Goal: Communication & Community: Answer question/provide support

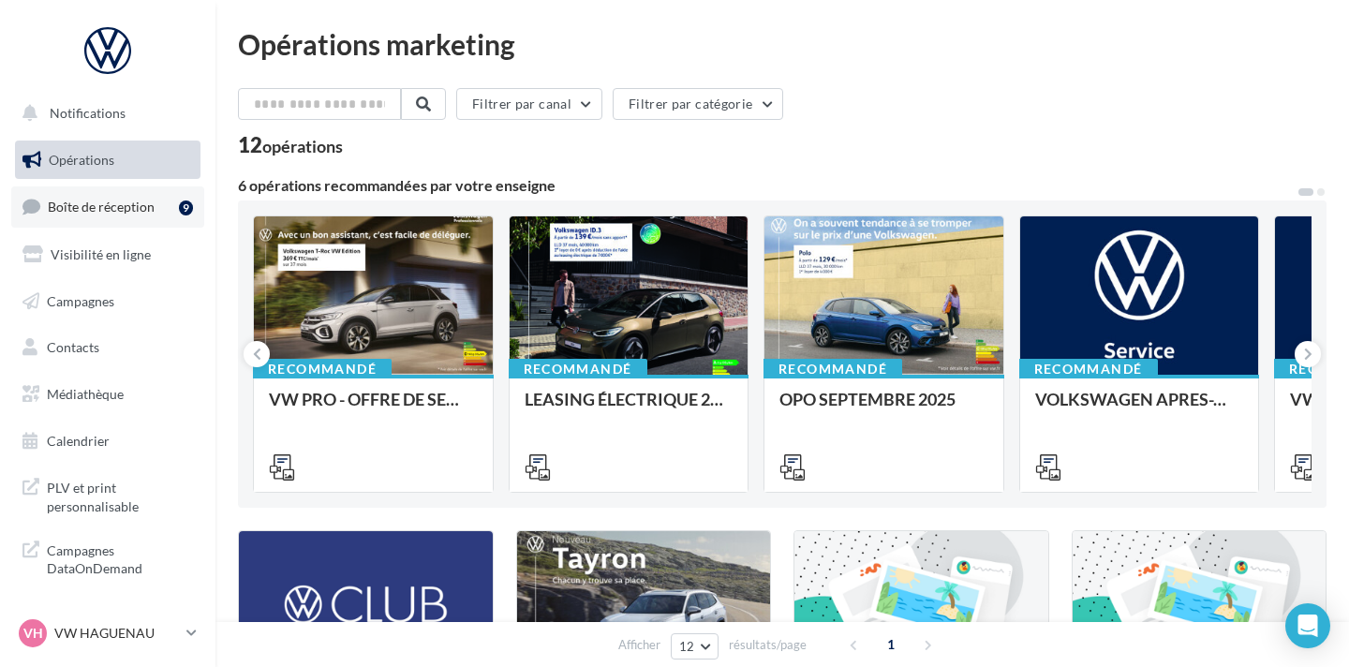
click at [127, 216] on link "Boîte de réception 9" at bounding box center [107, 206] width 193 height 40
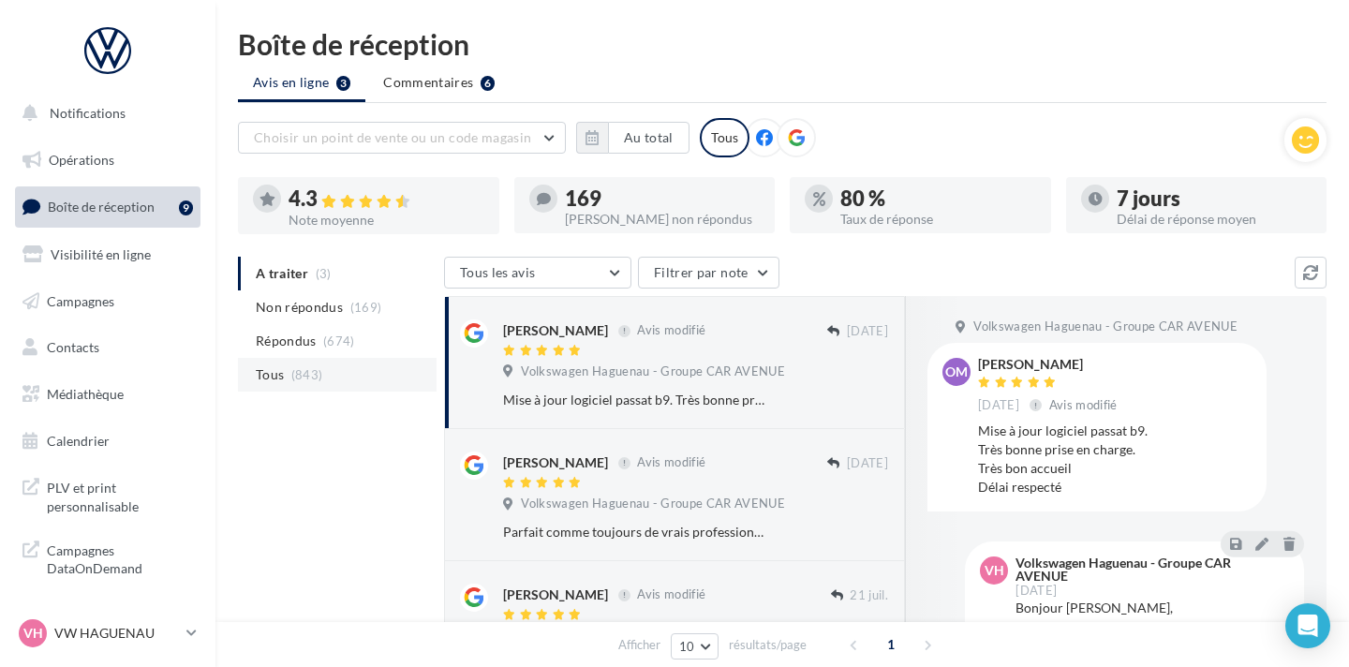
click at [369, 369] on li "Tous (843)" at bounding box center [337, 375] width 199 height 34
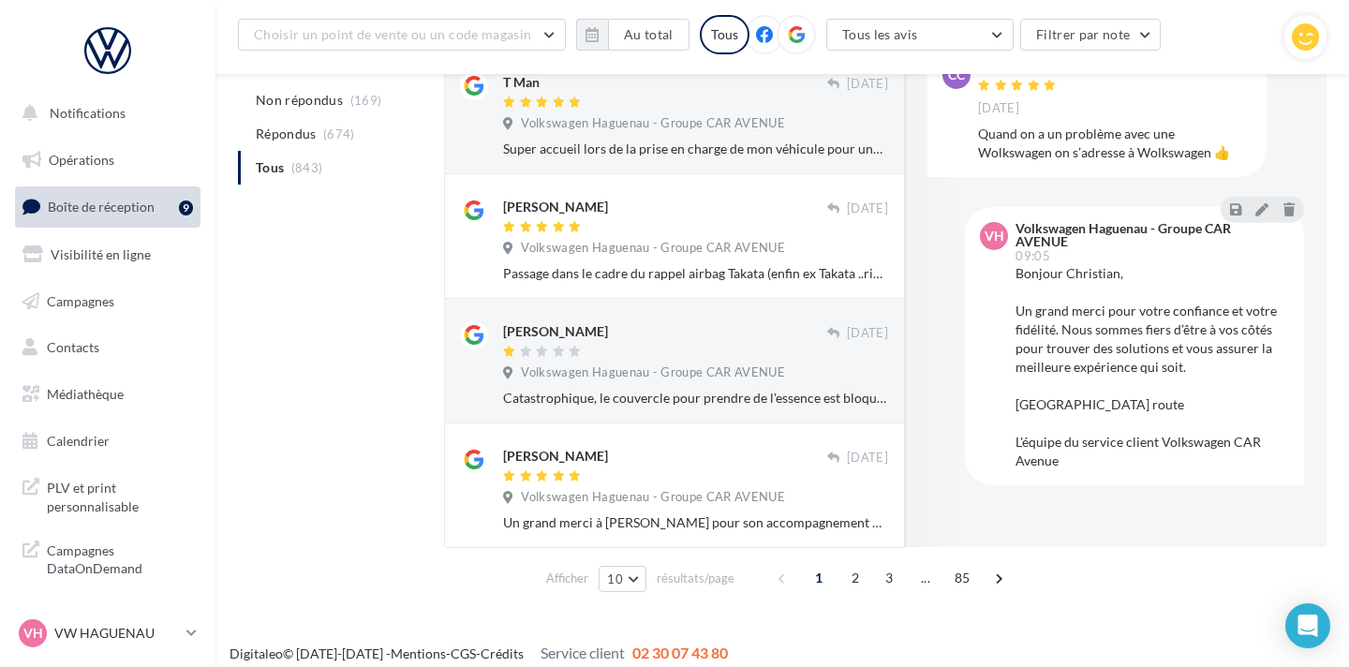
scroll to position [1025, 0]
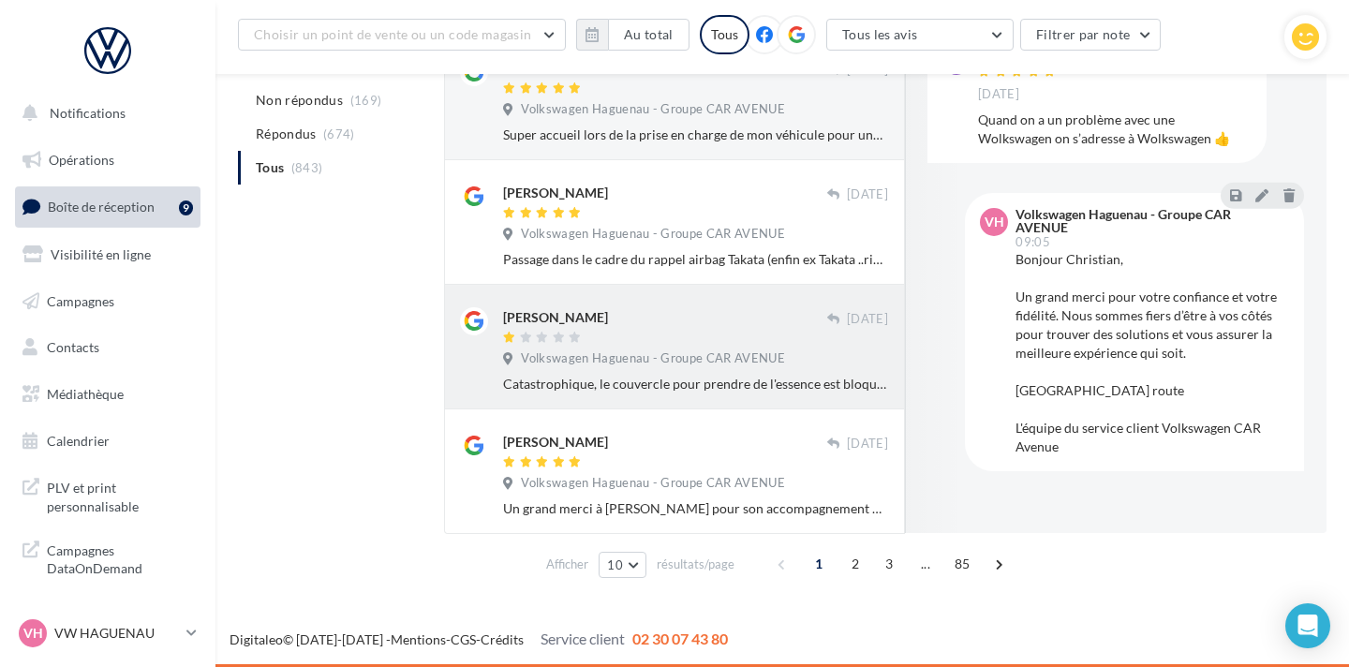
click at [656, 380] on div "Catastrophique, le couvercle pour prendre de l'essence est bloqué. J'ai appelé …" at bounding box center [695, 384] width 385 height 19
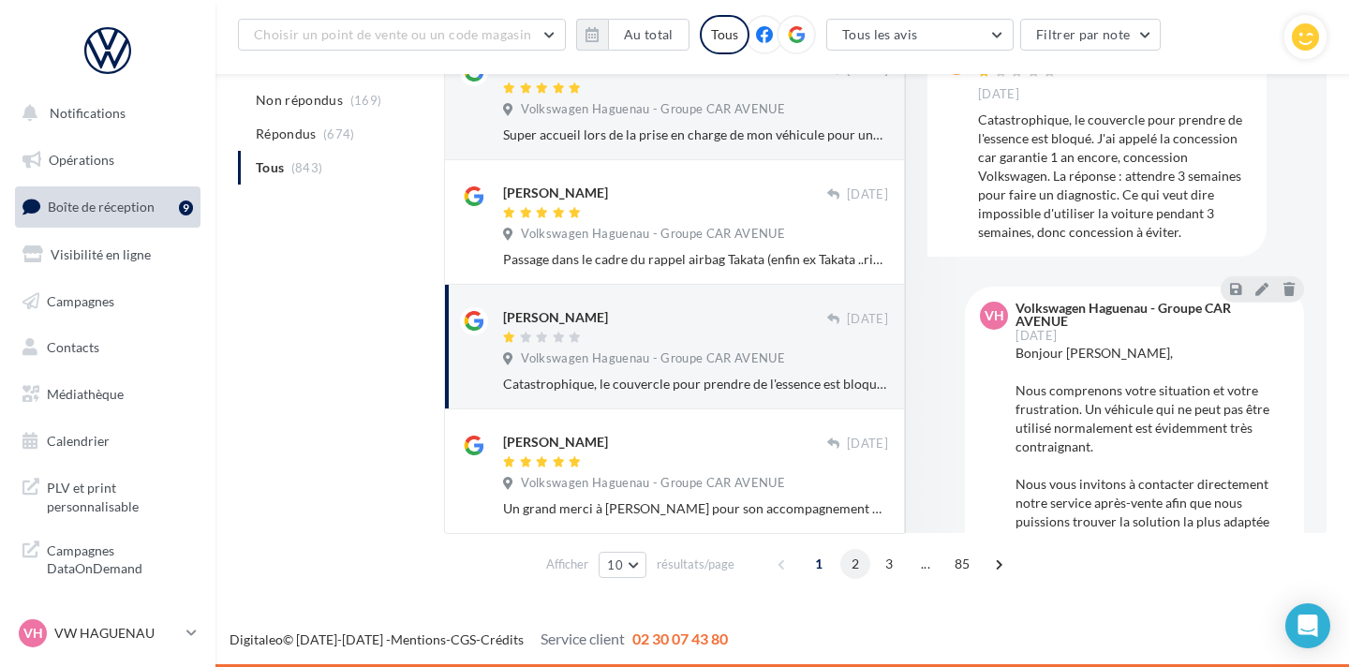
click at [849, 566] on span "2" at bounding box center [856, 564] width 30 height 30
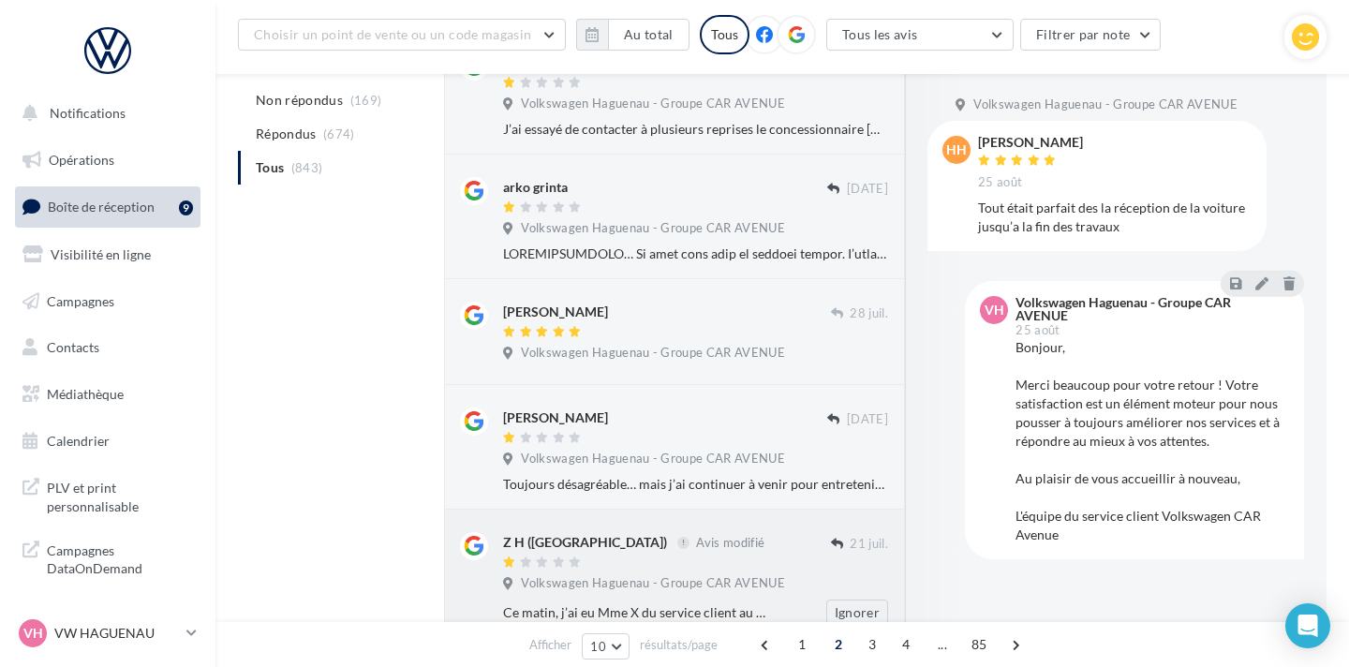
scroll to position [914, 0]
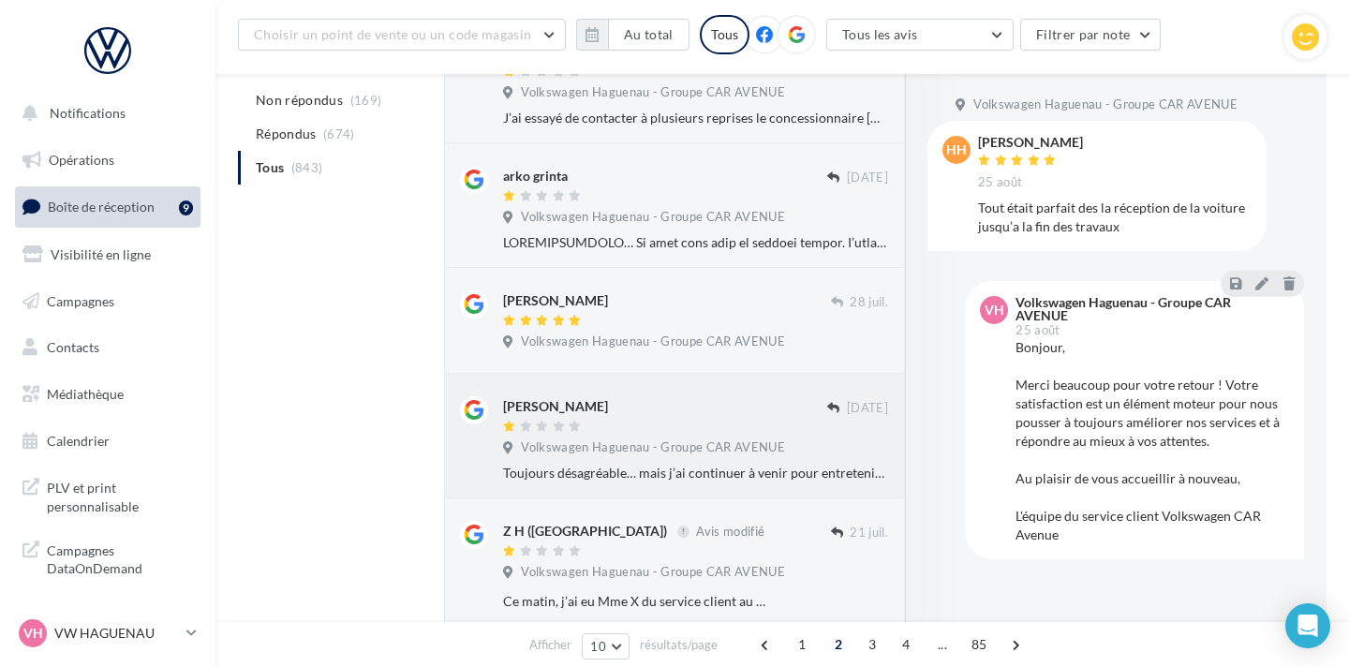
click at [753, 484] on div "[PERSON_NAME] [DATE] Volkswagen Haguenau - Groupe CAR AVENUE Toujours désagréab…" at bounding box center [674, 436] width 461 height 125
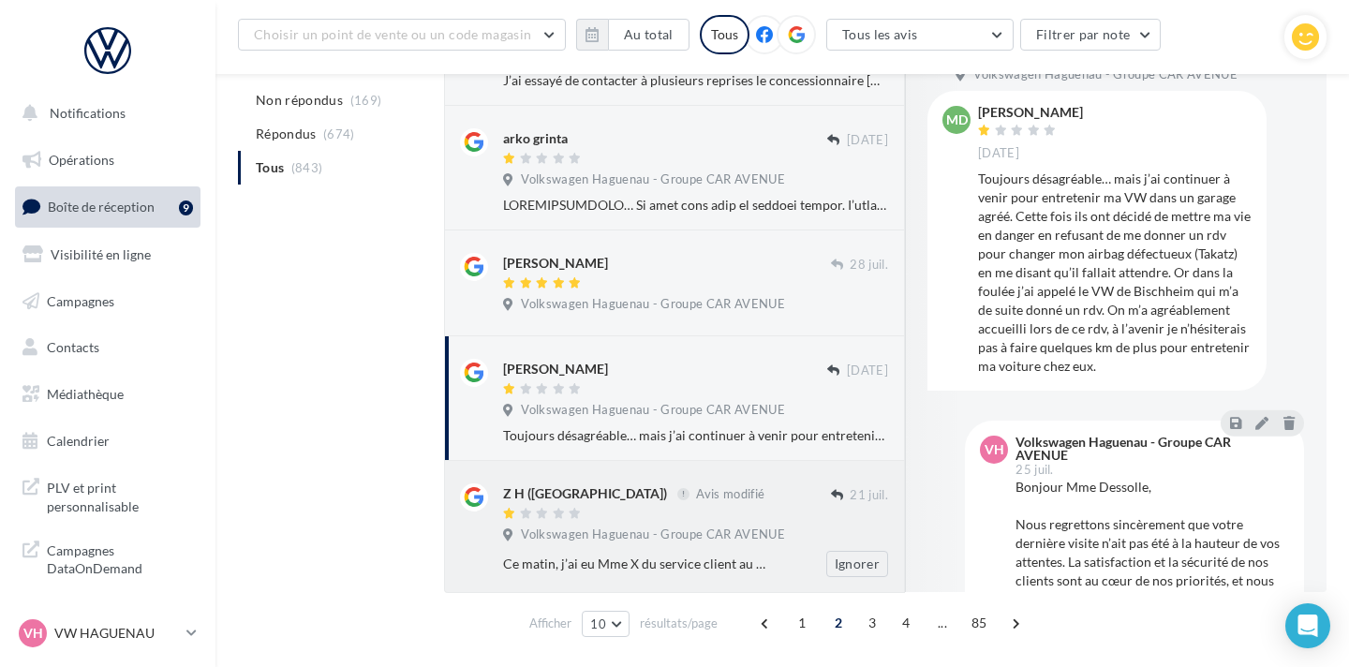
click at [752, 537] on span "Volkswagen Haguenau - Groupe CAR AVENUE" at bounding box center [653, 535] width 264 height 17
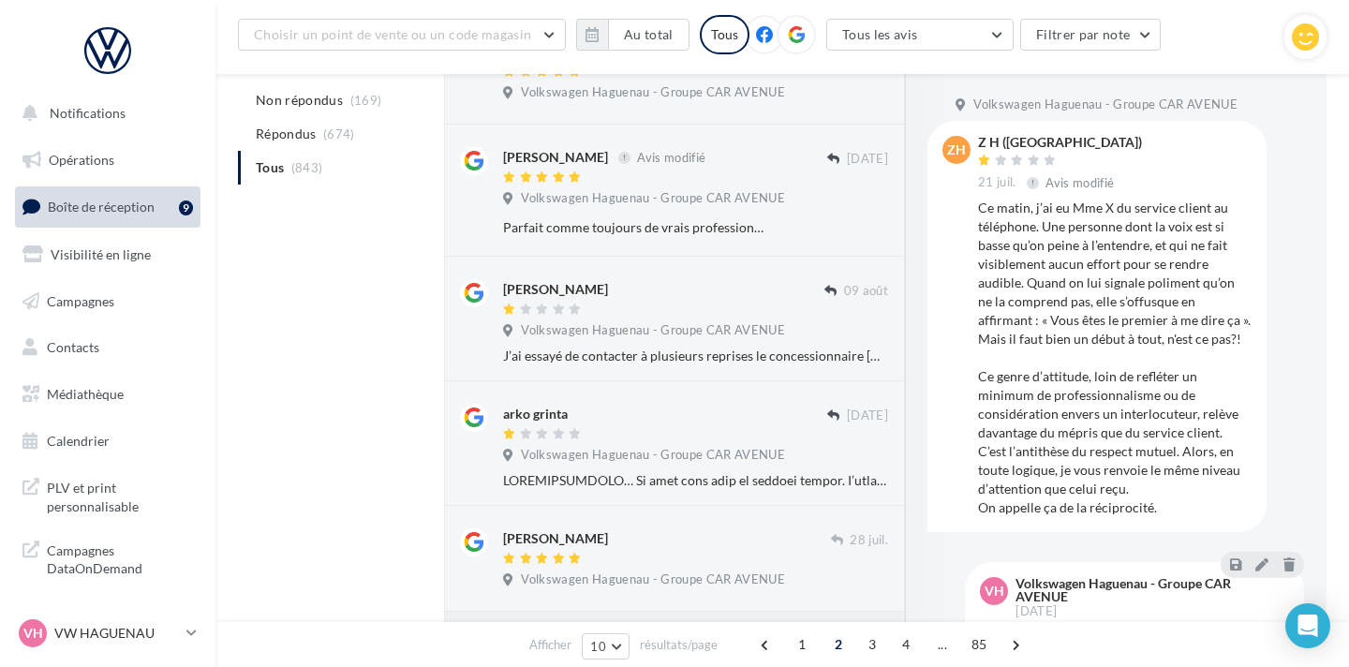
scroll to position [669, 0]
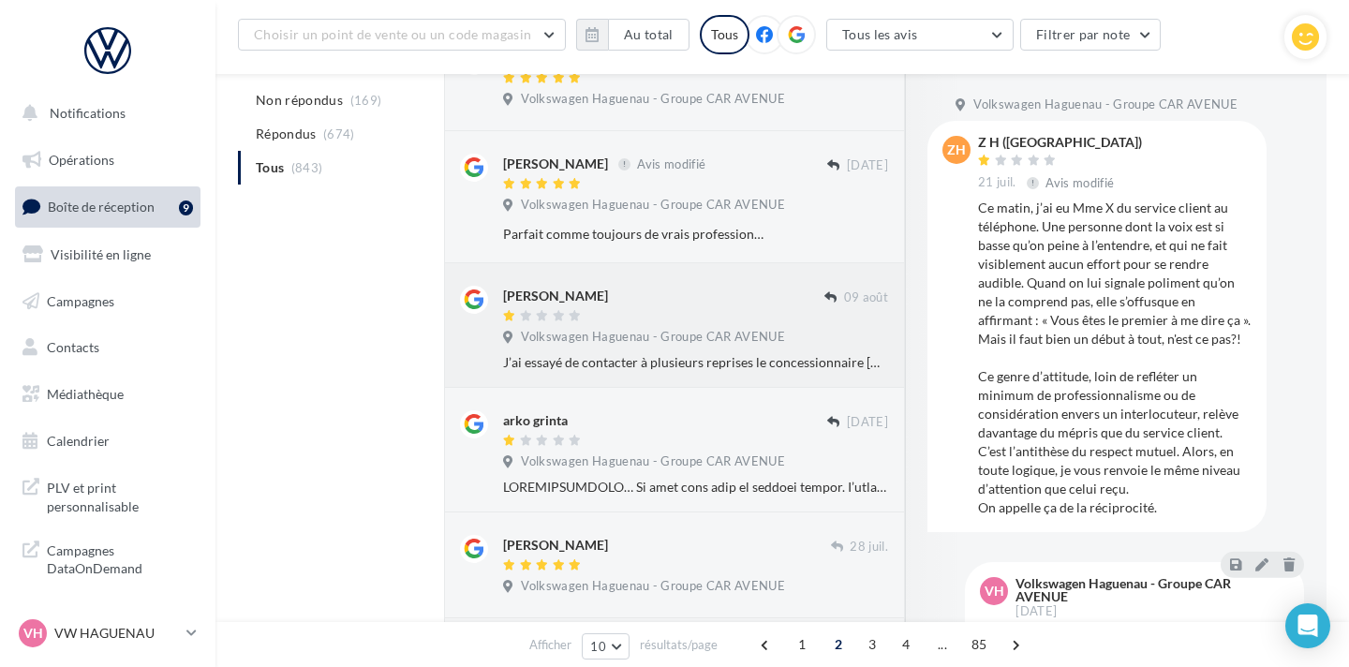
click at [691, 362] on div "J’ai essayé de contacter à plusieurs reprises le concessionnaire [DATE] matin à…" at bounding box center [695, 362] width 385 height 19
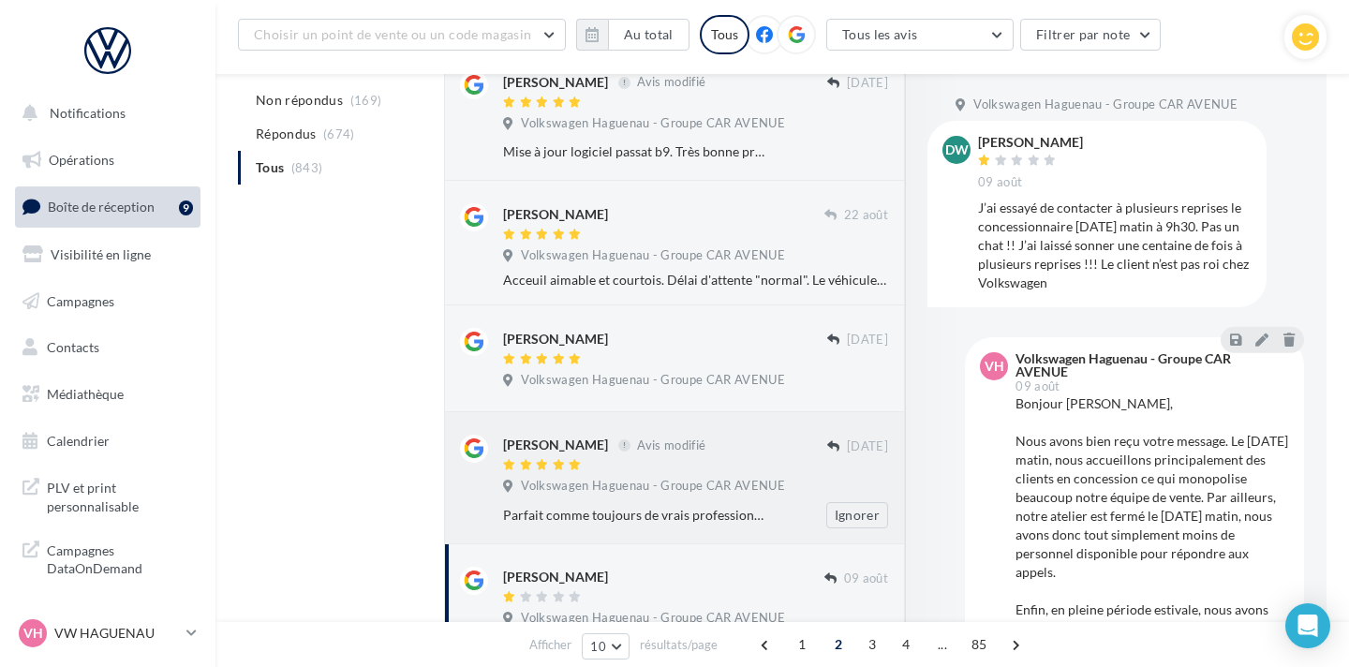
scroll to position [1010, 0]
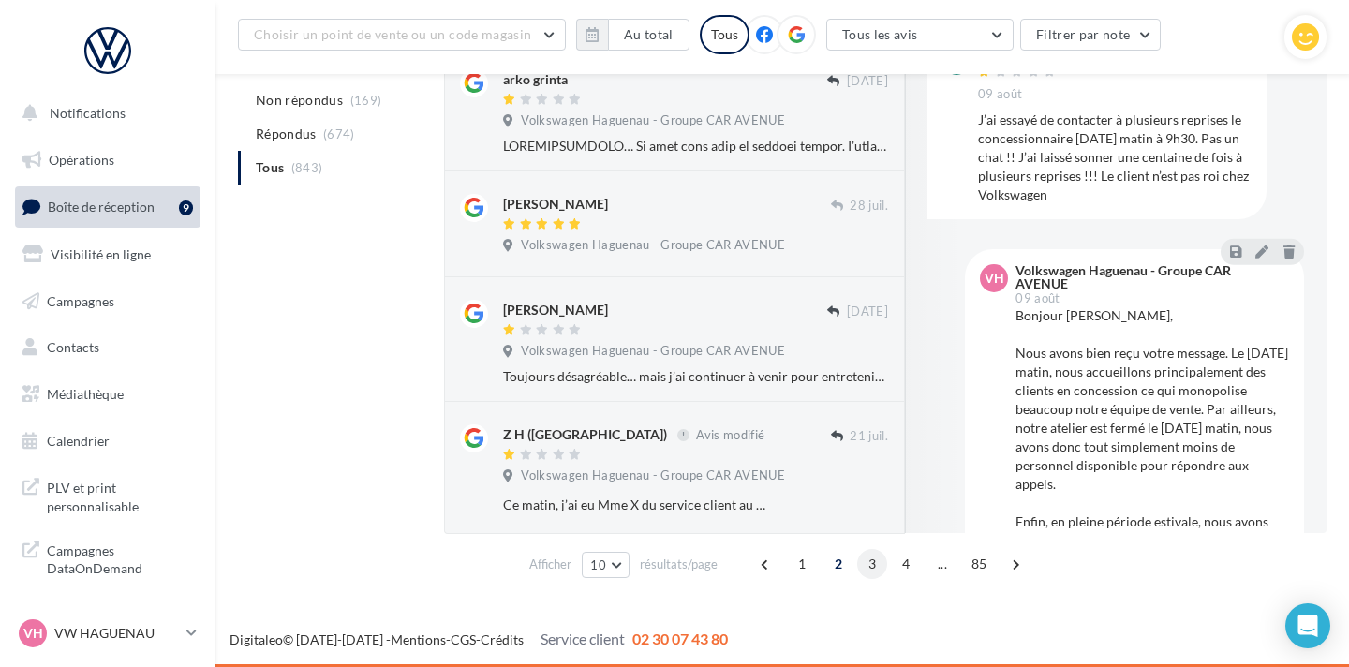
click at [862, 565] on span "3" at bounding box center [872, 564] width 30 height 30
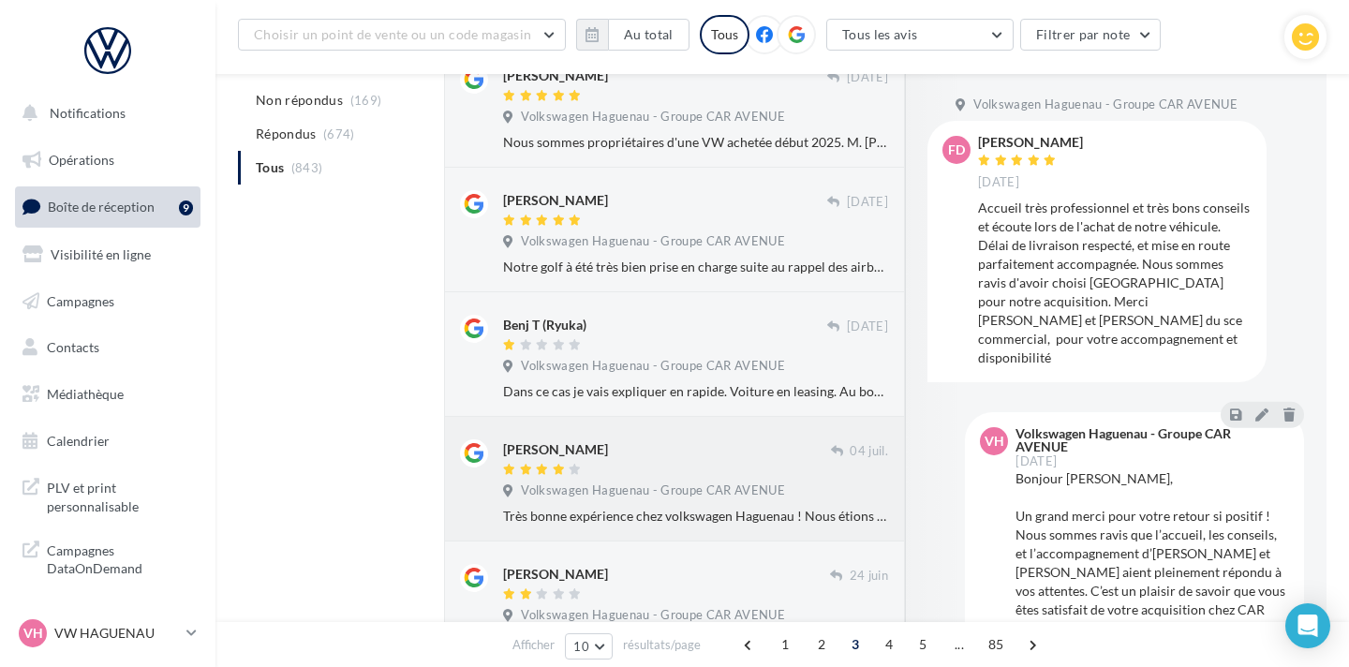
scroll to position [816, 0]
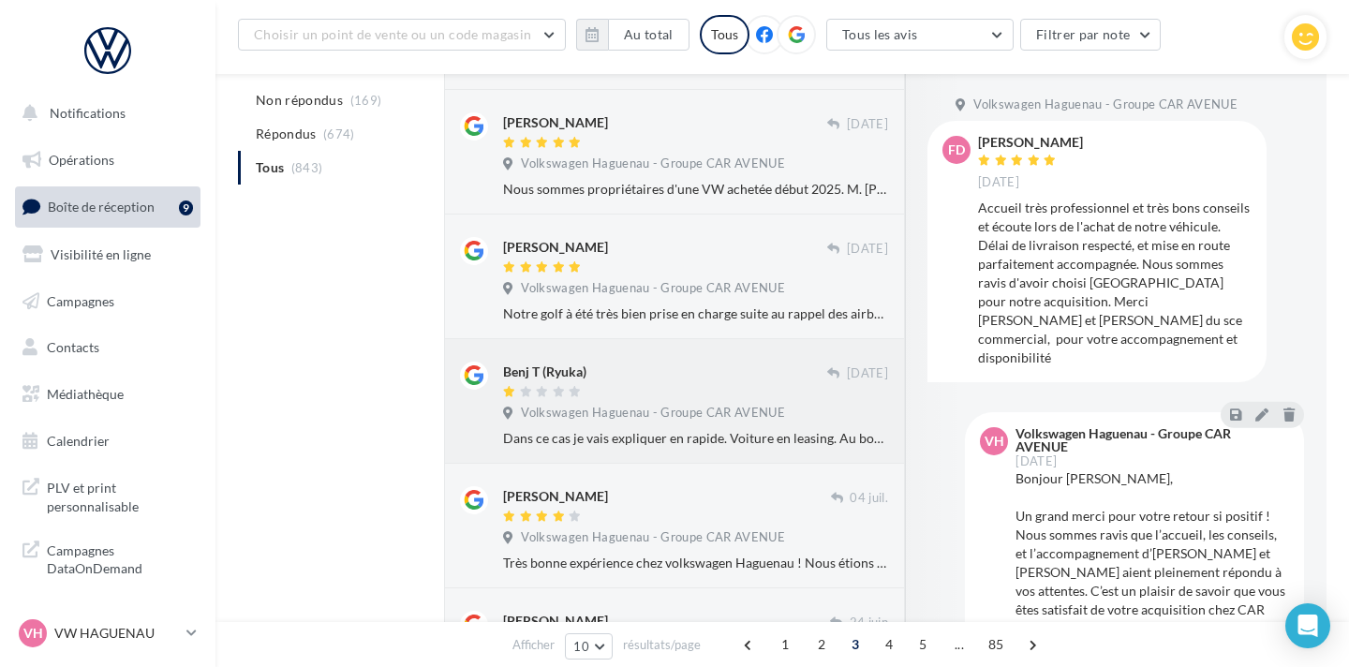
click at [676, 363] on div "Benj T (Ryuka)" at bounding box center [665, 372] width 324 height 20
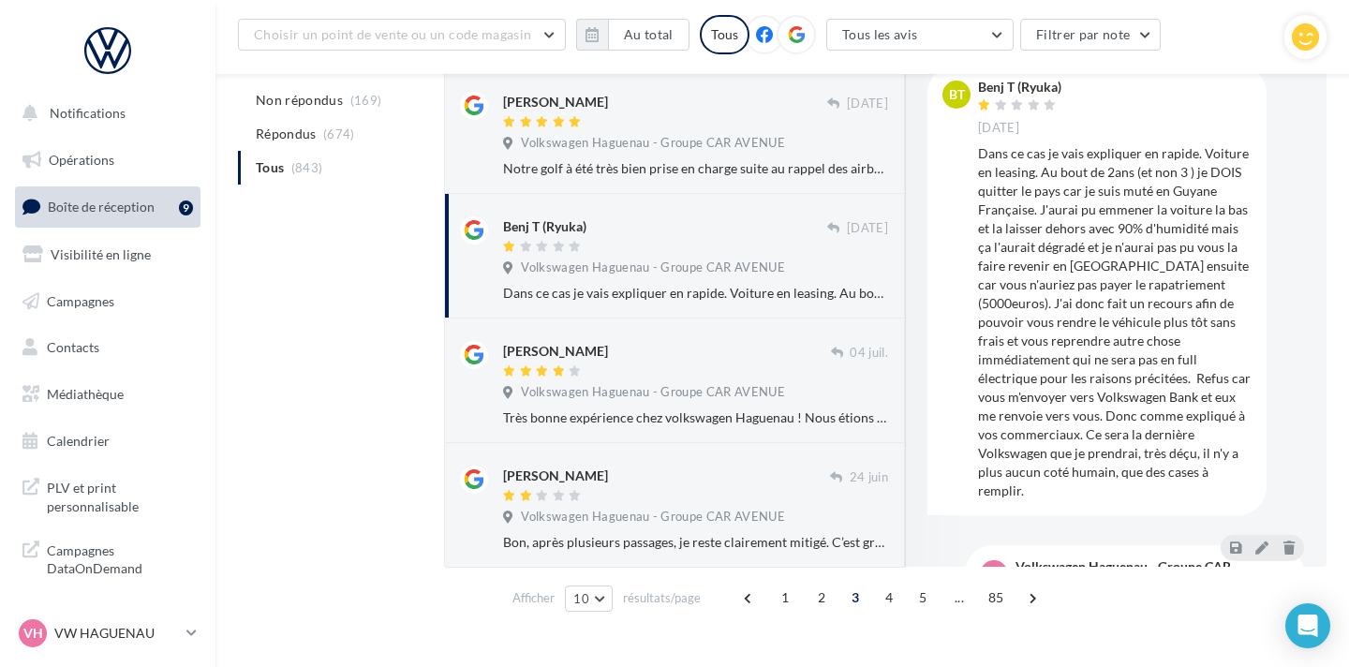
scroll to position [995, 0]
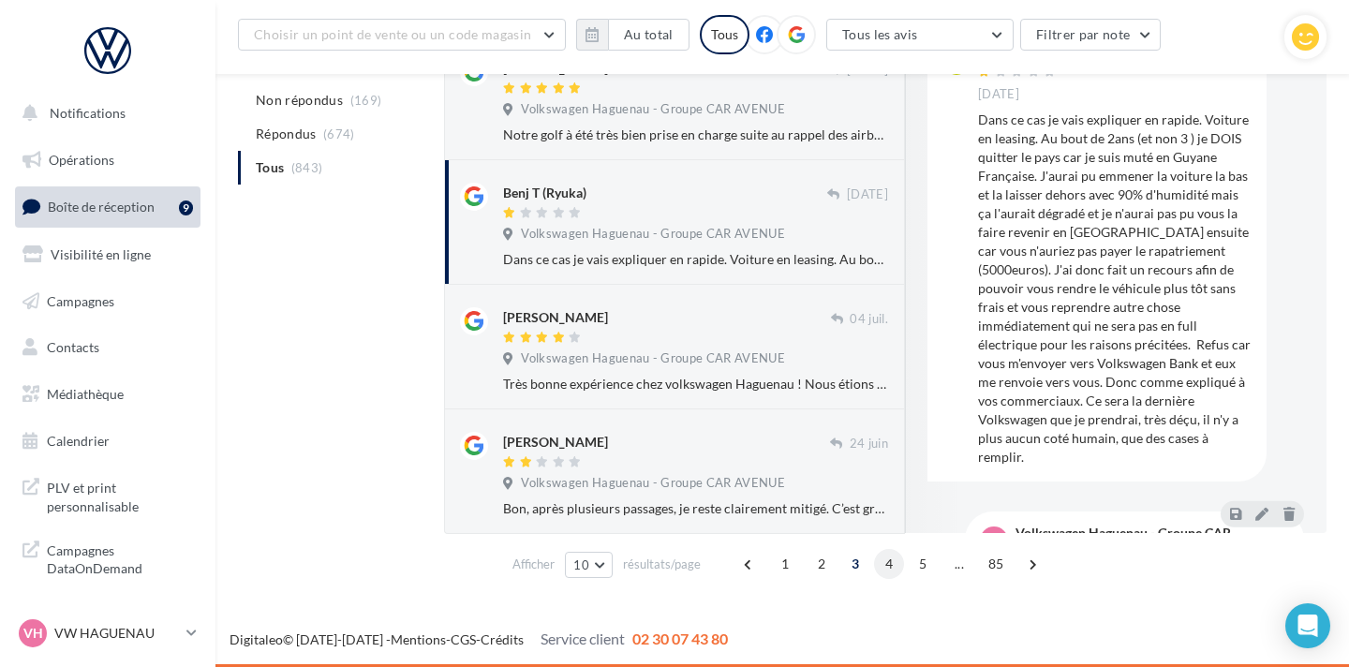
click at [882, 566] on span "4" at bounding box center [889, 564] width 30 height 30
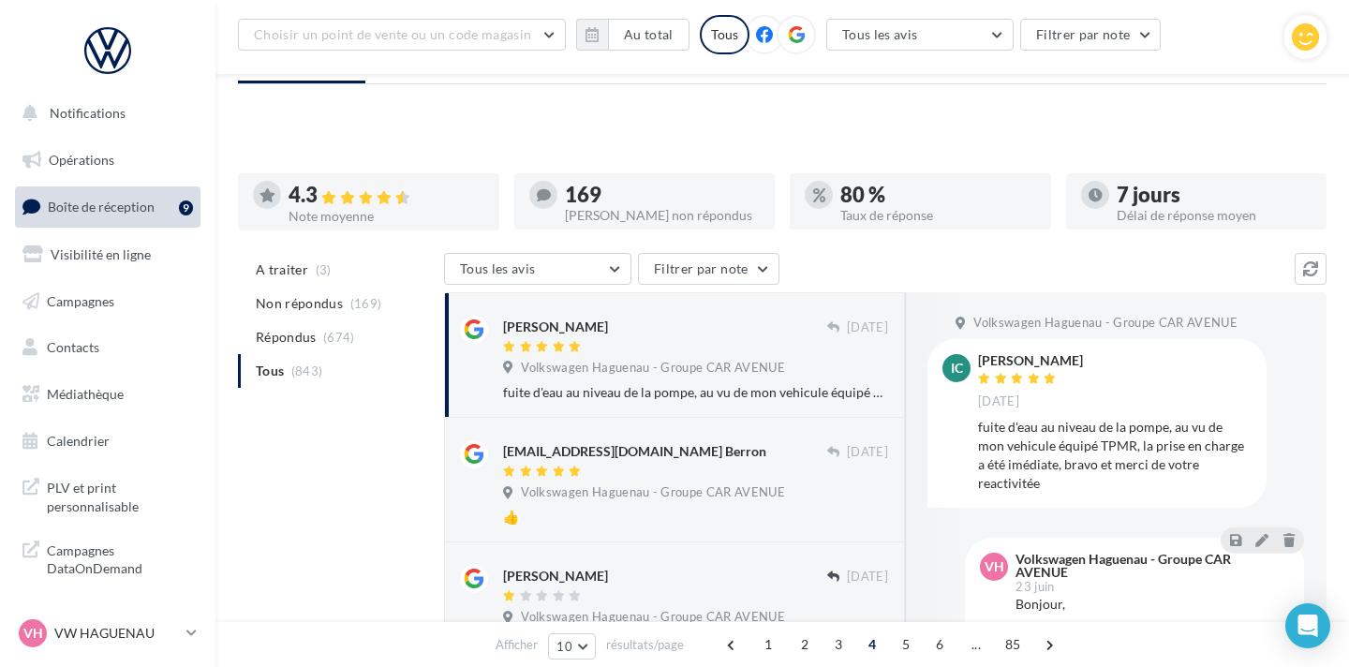
scroll to position [0, 0]
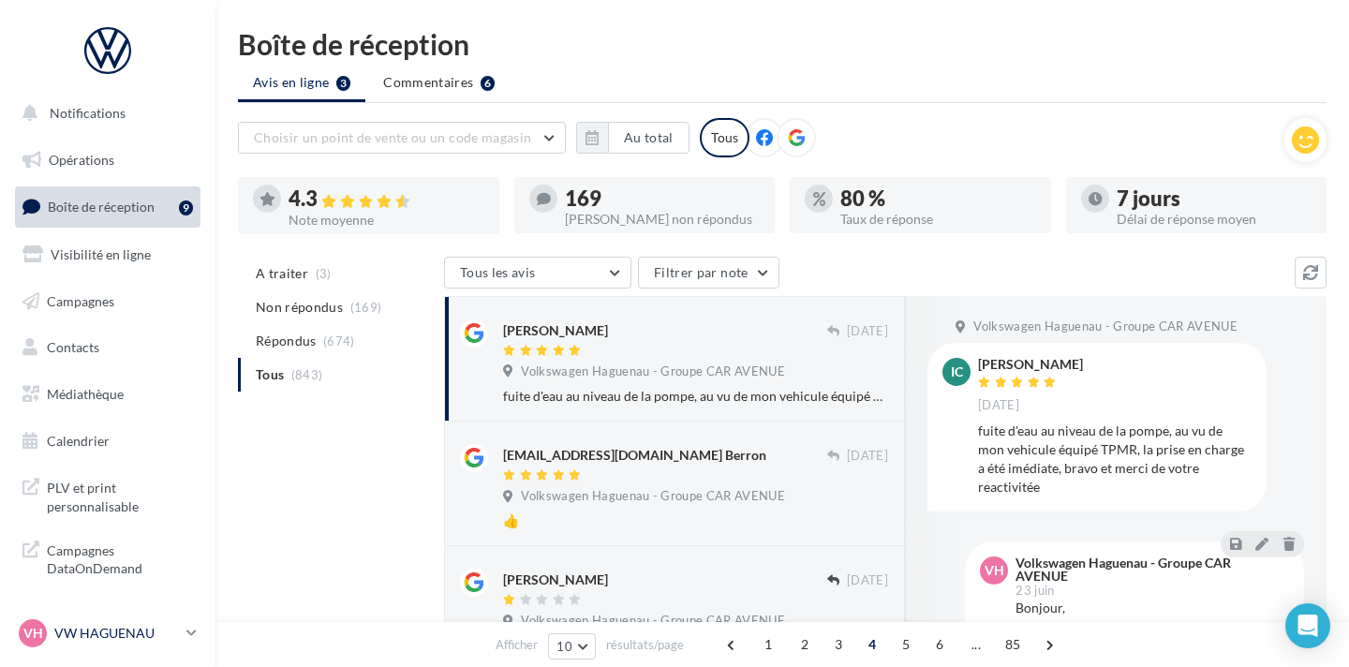
click at [67, 630] on p "VW HAGUENAU" at bounding box center [116, 633] width 125 height 19
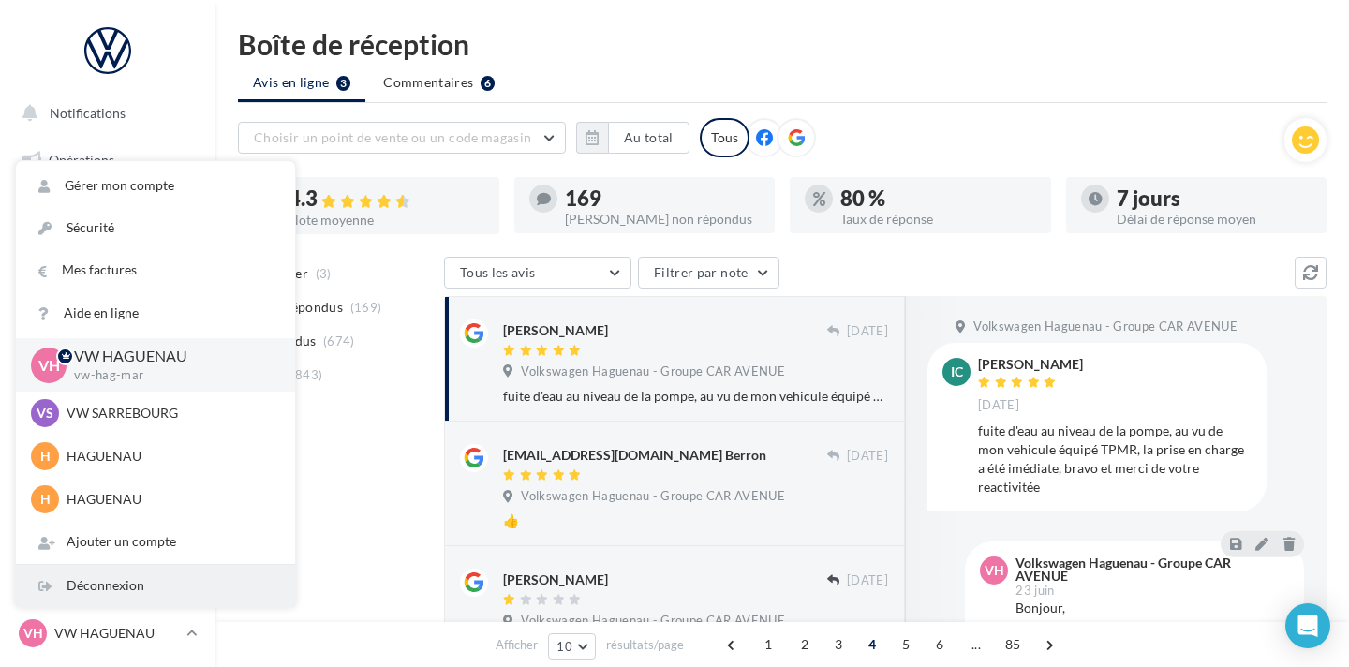
click at [86, 597] on div "Déconnexion" at bounding box center [155, 586] width 279 height 42
